Goal: Download file/media

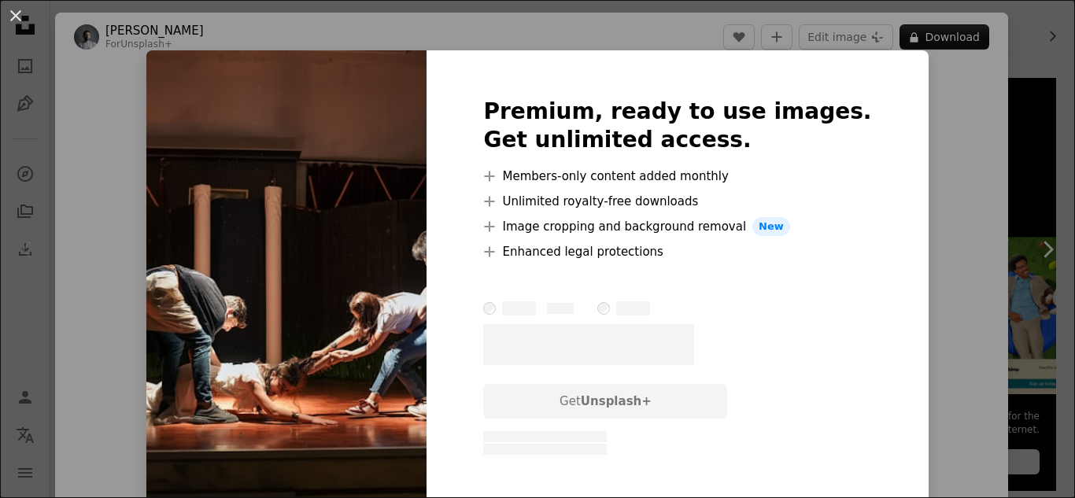
scroll to position [315, 0]
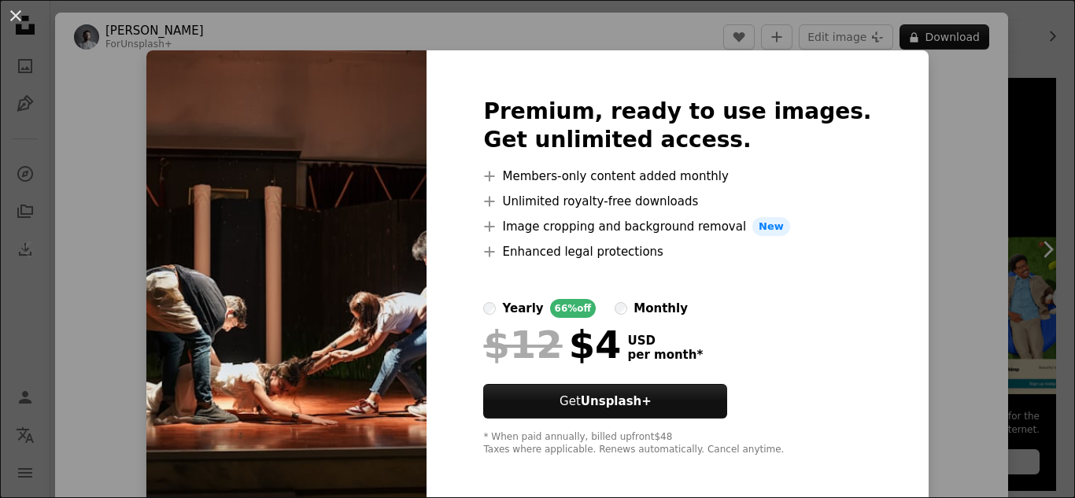
click at [998, 197] on div "An X shape Premium, ready to use images. Get unlimited access. A plus sign Memb…" at bounding box center [537, 249] width 1075 height 498
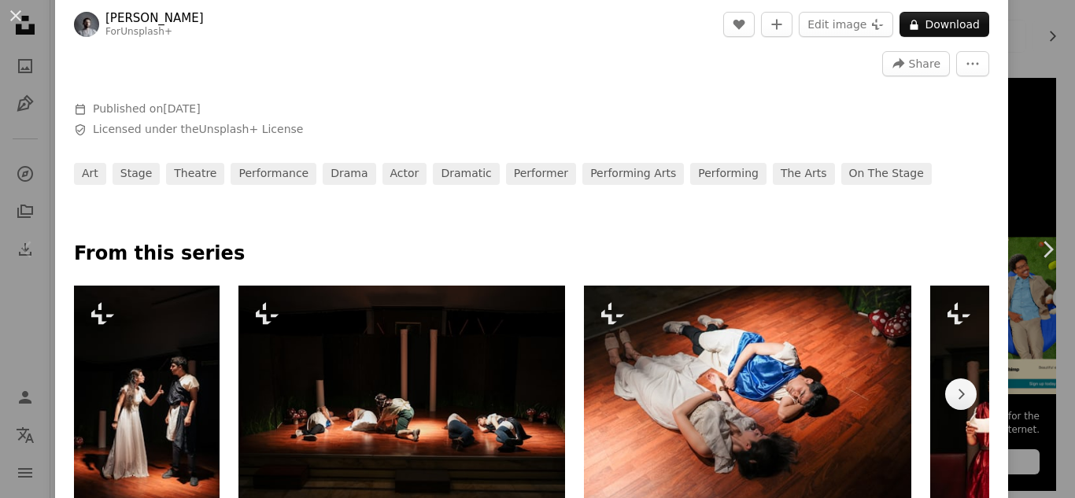
scroll to position [593, 0]
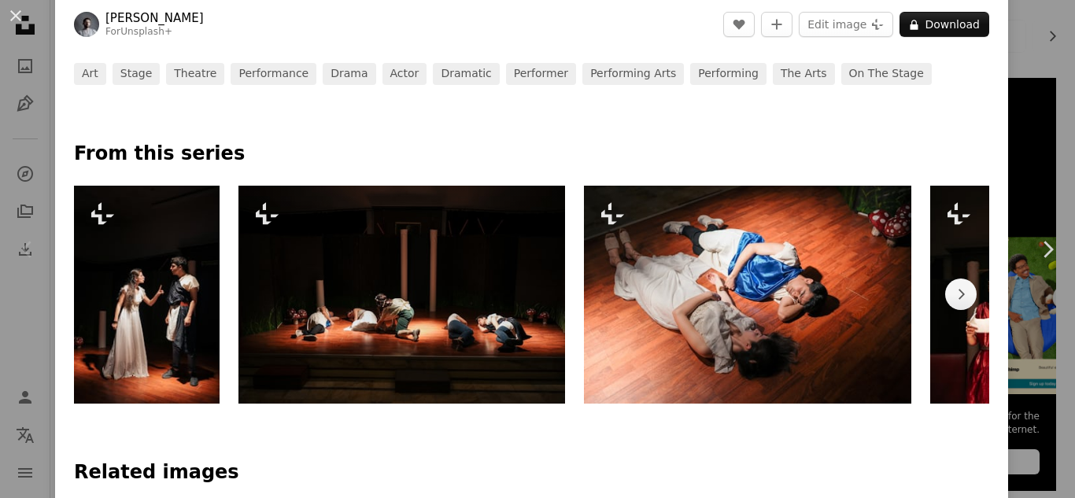
click at [458, 318] on img at bounding box center [401, 295] width 327 height 218
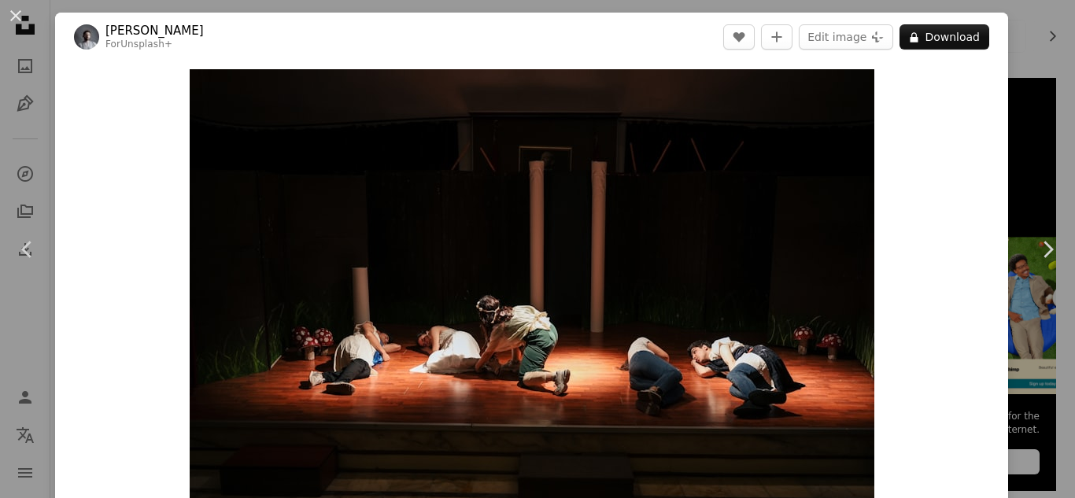
click at [1028, 164] on div "An X shape Chevron left Chevron right Yunus Tuğ For Unsplash+ A heart A plus si…" at bounding box center [537, 249] width 1075 height 498
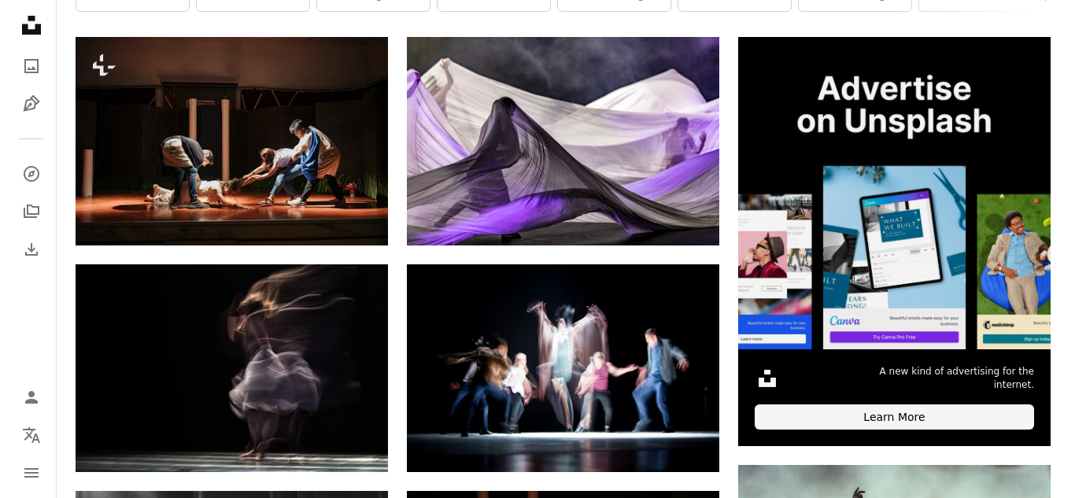
scroll to position [393, 0]
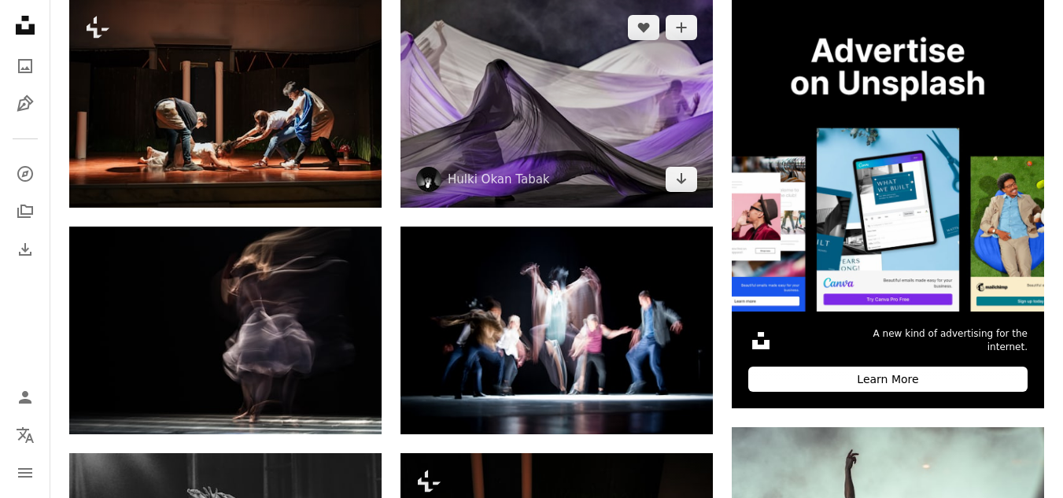
click at [522, 79] on img at bounding box center [556, 103] width 312 height 208
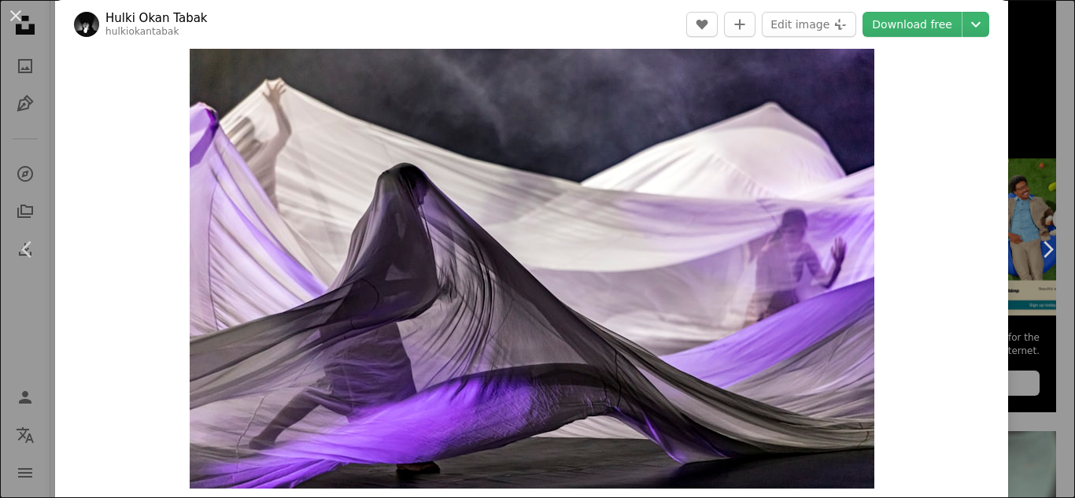
scroll to position [27, 0]
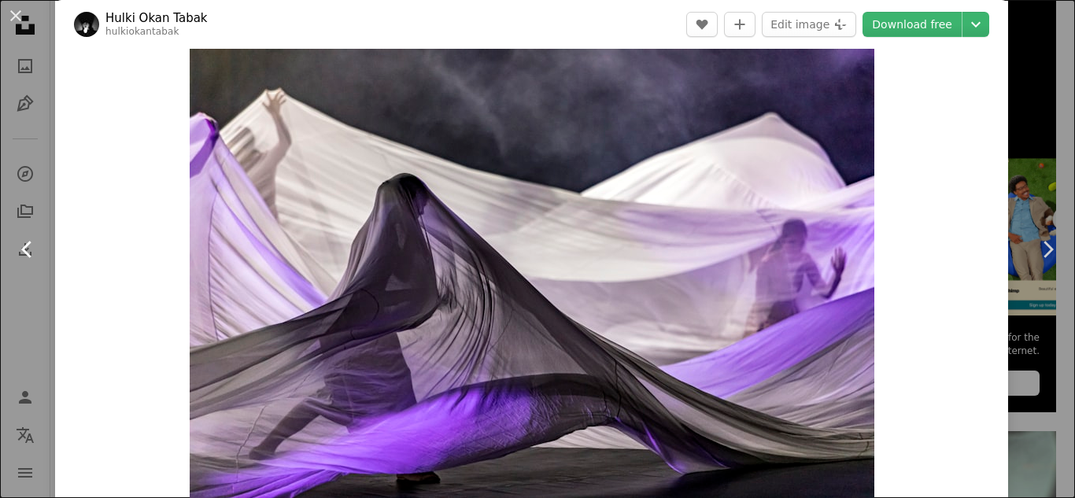
click at [12, 233] on link "Chevron left" at bounding box center [27, 249] width 55 height 151
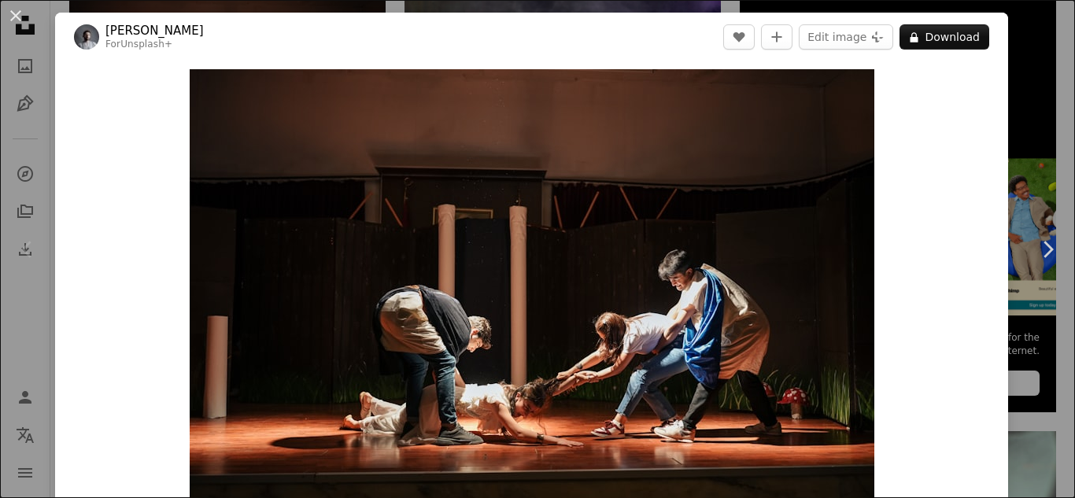
click at [1027, 109] on div "An X shape Chevron left Chevron right Yunus Tuğ For Unsplash+ A heart A plus si…" at bounding box center [537, 249] width 1075 height 498
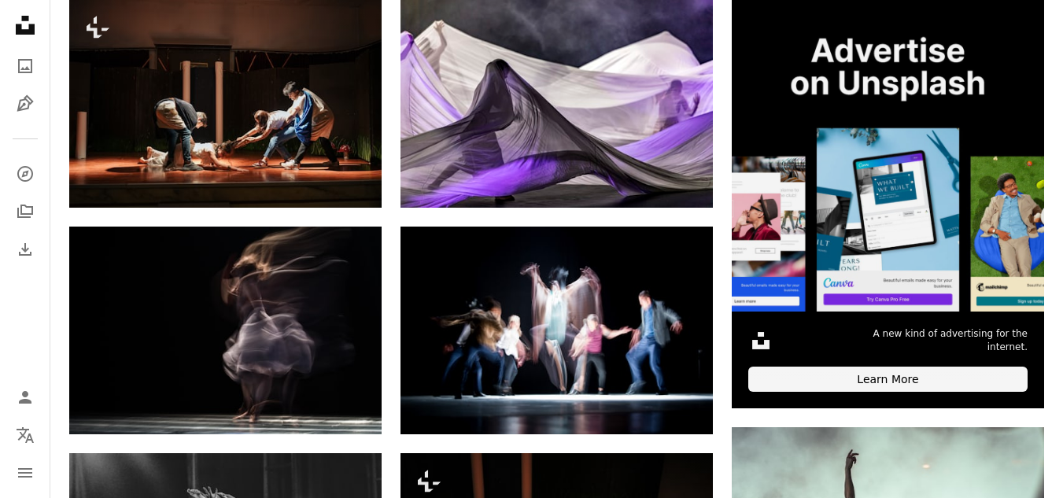
click at [1028, 108] on img at bounding box center [888, 155] width 312 height 312
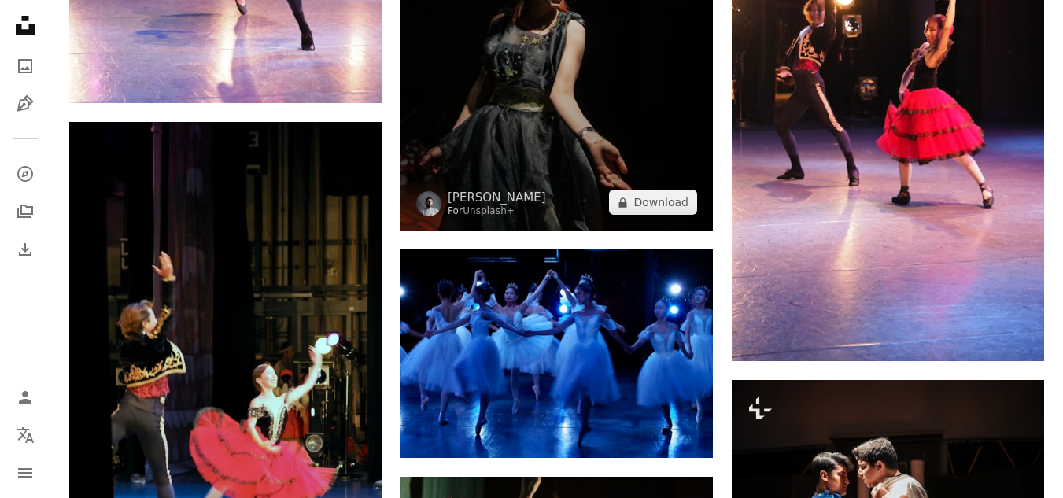
scroll to position [4249, 0]
